Goal: Information Seeking & Learning: Learn about a topic

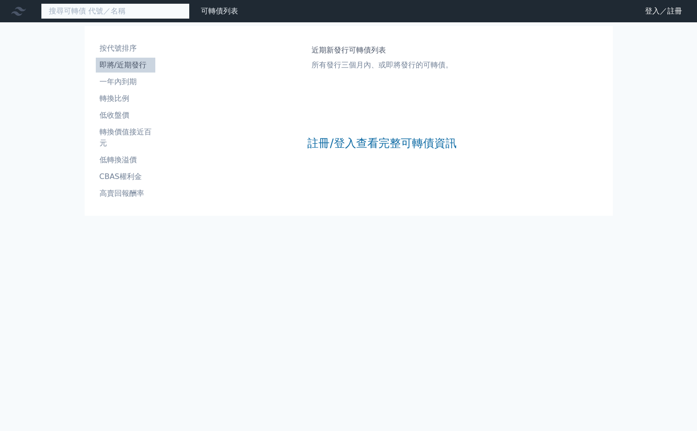
click at [105, 7] on input at bounding box center [115, 11] width 149 height 16
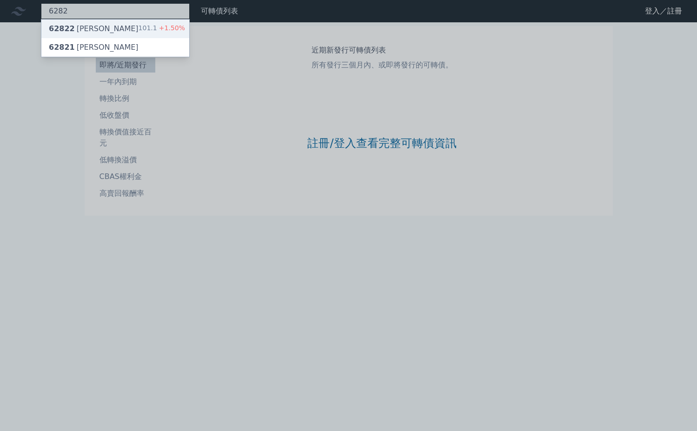
type input "6282"
click at [93, 27] on div "62822 [PERSON_NAME]" at bounding box center [94, 28] width 90 height 11
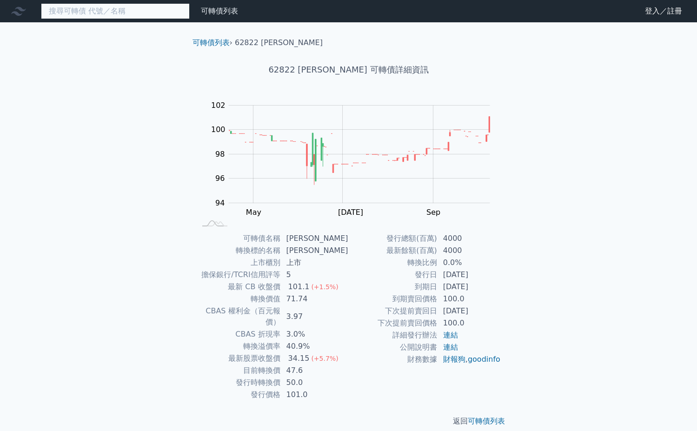
click at [106, 17] on input at bounding box center [115, 11] width 149 height 16
click at [89, 14] on input at bounding box center [115, 11] width 149 height 16
click at [88, 8] on input at bounding box center [115, 11] width 149 height 16
drag, startPoint x: 696, startPoint y: 197, endPoint x: 696, endPoint y: 141, distance: 56.2
click at [696, 141] on div "可轉債列表 財務數據 可轉債列表 財務數據 登入／註冊 登入／註冊 可轉債列表 › 62822 [PERSON_NAME] 62822 [PERSON_NAM…" at bounding box center [348, 220] width 697 height 441
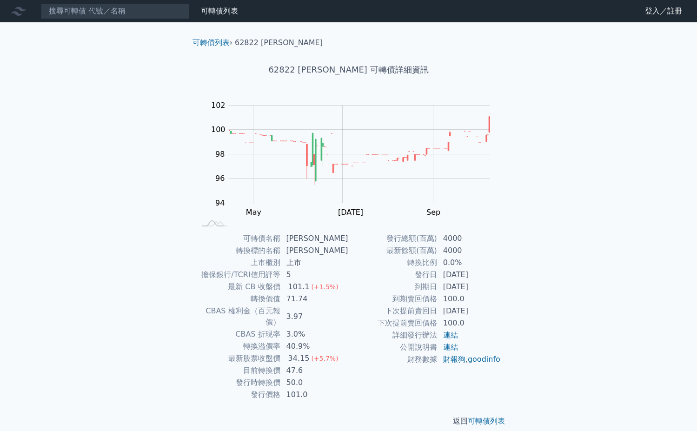
click at [696, 178] on div "可轉債列表 財務數據 可轉債列表 財務數據 登入／註冊 登入／註冊 可轉債列表 › 62822 [PERSON_NAME] 62822 [PERSON_NAM…" at bounding box center [348, 220] width 697 height 441
drag, startPoint x: 248, startPoint y: 360, endPoint x: 347, endPoint y: 360, distance: 99.0
click at [347, 364] on tr "目前轉換價 47.6" at bounding box center [272, 370] width 152 height 12
click at [98, 12] on input at bounding box center [115, 11] width 149 height 16
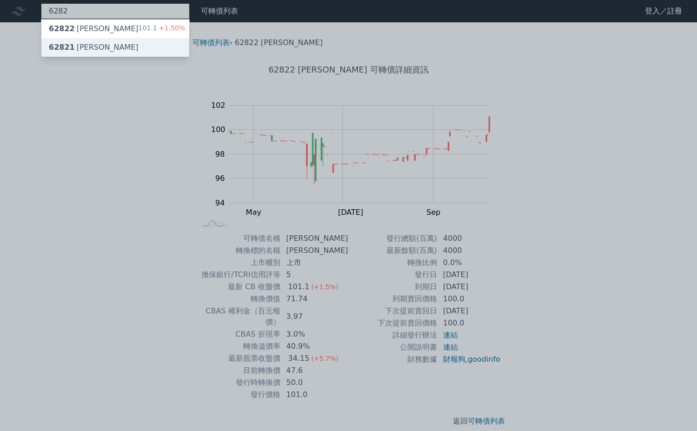
type input "6282"
click at [90, 43] on div "62821 [PERSON_NAME]" at bounding box center [94, 47] width 90 height 11
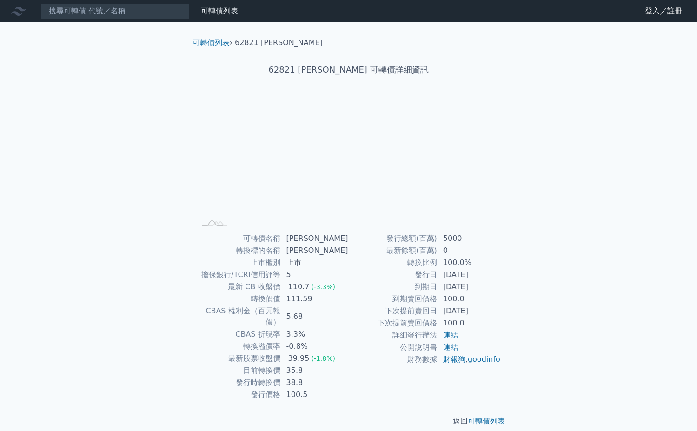
click at [696, 130] on div "可轉債列表 財務數據 可轉債列表 財務數據 登入／註冊 登入／註冊 可轉債列表 › 62821 [PERSON_NAME] 62821 [PERSON_NAM…" at bounding box center [348, 220] width 697 height 441
drag, startPoint x: 320, startPoint y: 146, endPoint x: 401, endPoint y: 161, distance: 82.8
click at [401, 161] on rect "Chart" at bounding box center [355, 154] width 270 height 98
drag, startPoint x: 343, startPoint y: 120, endPoint x: 508, endPoint y: 162, distance: 170.6
click at [431, 179] on rect "Chart" at bounding box center [355, 154] width 270 height 98
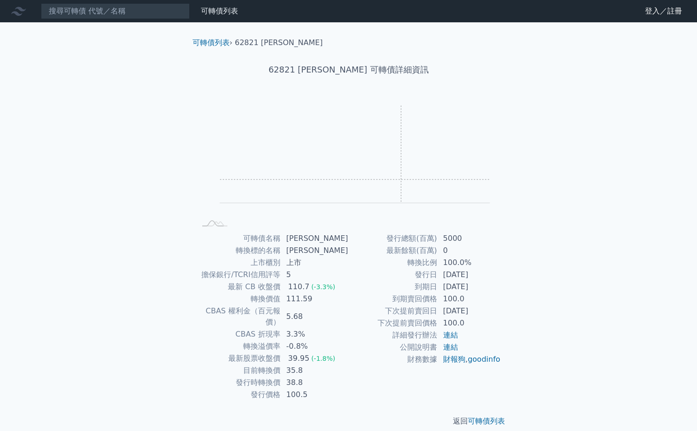
click at [508, 162] on div "Zoom Out L L Chart created using amCharts library" at bounding box center [348, 164] width 327 height 130
click at [387, 171] on rect "Chart" at bounding box center [355, 154] width 270 height 98
drag, startPoint x: 265, startPoint y: 158, endPoint x: 410, endPoint y: 185, distance: 147.2
click at [410, 185] on rect "Chart" at bounding box center [355, 154] width 270 height 98
drag, startPoint x: 237, startPoint y: 355, endPoint x: 341, endPoint y: 359, distance: 104.1
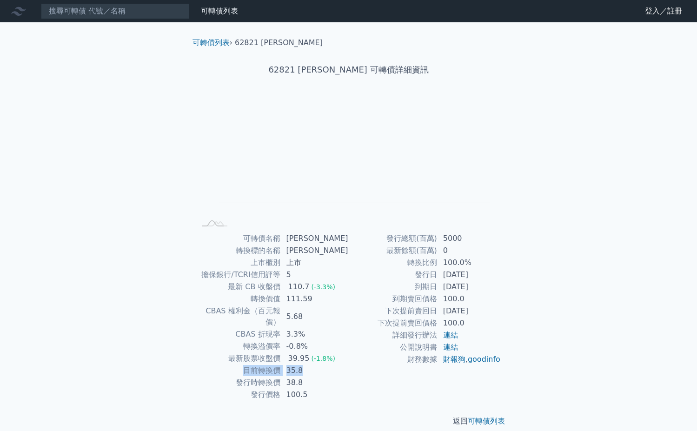
click at [341, 364] on tr "目前轉換價 35.8" at bounding box center [272, 370] width 152 height 12
drag, startPoint x: 417, startPoint y: 278, endPoint x: 483, endPoint y: 276, distance: 66.5
click at [483, 276] on tr "發行日 [DATE]" at bounding box center [425, 275] width 152 height 12
click at [483, 276] on td "[DATE]" at bounding box center [469, 275] width 64 height 12
drag, startPoint x: 400, startPoint y: 264, endPoint x: 500, endPoint y: 264, distance: 99.4
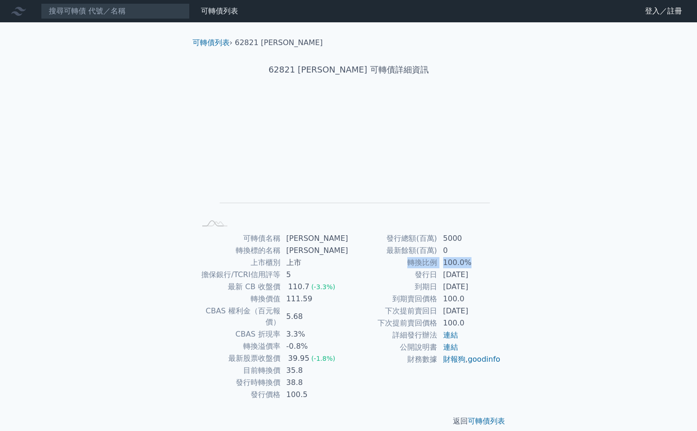
click at [500, 264] on tr "轉換比例 100.0%" at bounding box center [425, 262] width 152 height 12
click at [500, 264] on td "100.0%" at bounding box center [469, 262] width 64 height 12
drag, startPoint x: 696, startPoint y: 109, endPoint x: 696, endPoint y: 117, distance: 8.4
click at [696, 117] on div "可轉債列表 財務數據 可轉債列表 財務數據 登入／註冊 登入／註冊 可轉債列表 › 62821 [PERSON_NAME] 62821 [PERSON_NAM…" at bounding box center [348, 220] width 697 height 441
drag, startPoint x: 243, startPoint y: 360, endPoint x: 347, endPoint y: 362, distance: 103.6
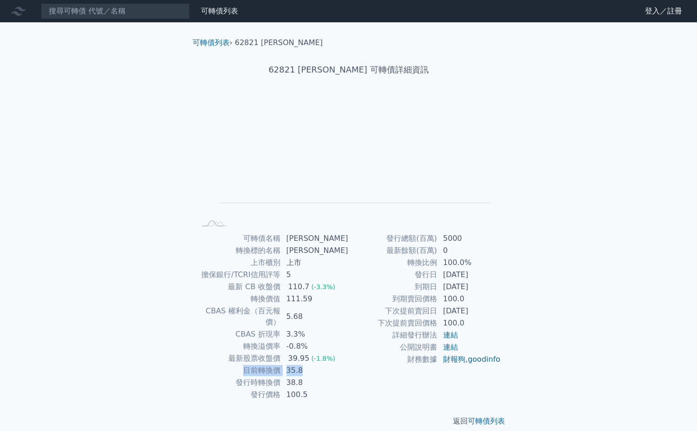
click at [347, 364] on tr "目前轉換價 35.8" at bounding box center [272, 370] width 152 height 12
click at [122, 274] on div "可轉債列表 財務數據 可轉債列表 財務數據 登入／註冊 登入／註冊 可轉債列表 › 62821 [PERSON_NAME] 62821 [PERSON_NAM…" at bounding box center [348, 220] width 697 height 441
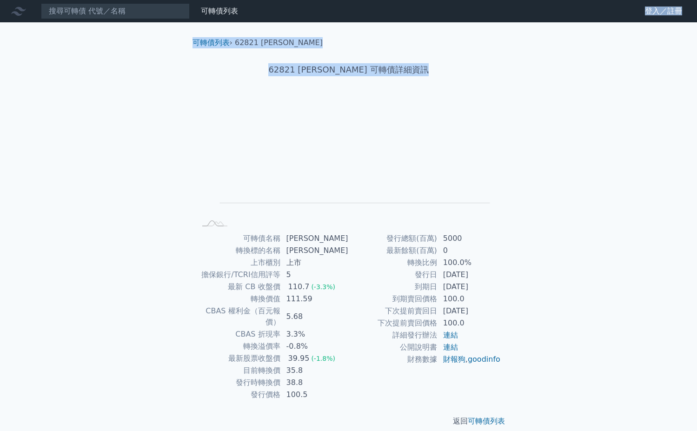
drag, startPoint x: 398, startPoint y: 277, endPoint x: 529, endPoint y: 282, distance: 131.1
click at [529, 282] on div "可轉債列表 財務數據 可轉債列表 財務數據 登入／註冊 登入／註冊 可轉債列表 › 62821 [PERSON_NAME] 62821 [PERSON_NAM…" at bounding box center [348, 220] width 697 height 441
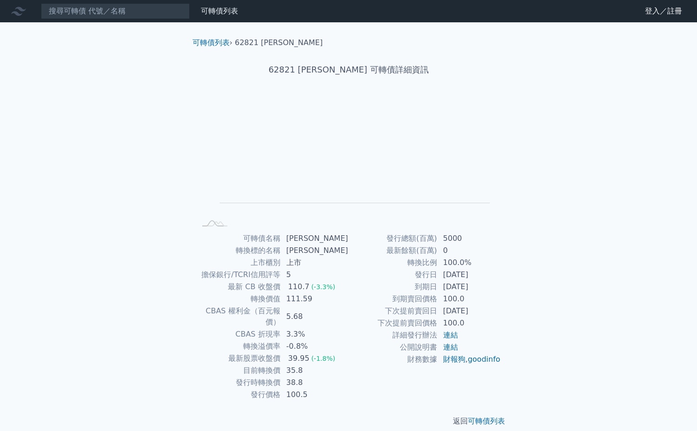
click at [431, 294] on td "到期賣回價格" at bounding box center [393, 299] width 89 height 12
drag, startPoint x: 406, startPoint y: 288, endPoint x: 525, endPoint y: 289, distance: 119.4
click at [525, 289] on div "可轉債列表 › 62821 [PERSON_NAME] 62821 [PERSON_NAME] 可轉債詳細資訊 Zoom Out L L Chart crea…" at bounding box center [348, 231] width 357 height 419
